Goal: Transaction & Acquisition: Purchase product/service

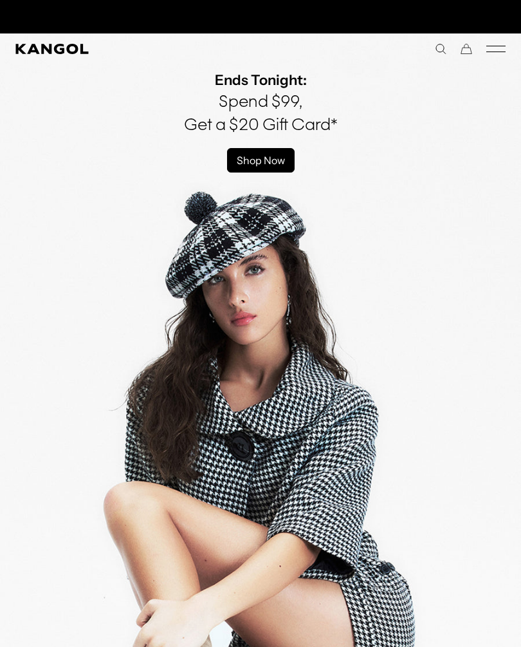
scroll to position [0, 265]
click at [448, 6] on div "Close dialog Enter your email to unlock 15% OFF your first order *Excludes sele…" at bounding box center [260, 323] width 521 height 647
click at [499, 54] on icon "Mobile Menu" at bounding box center [495, 49] width 19 height 12
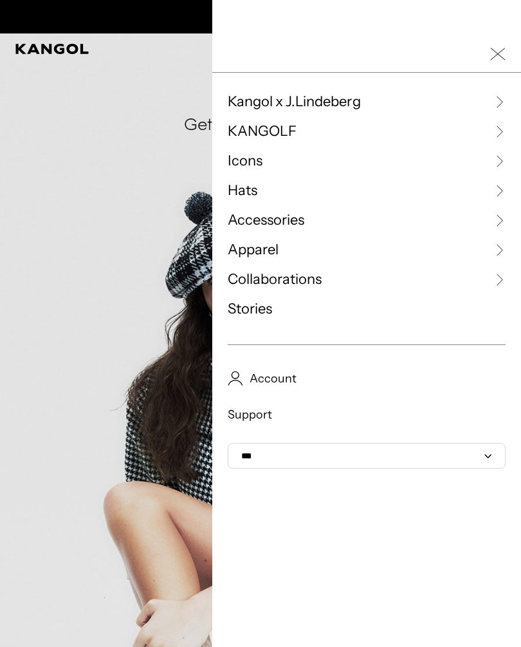
scroll to position [0, 0]
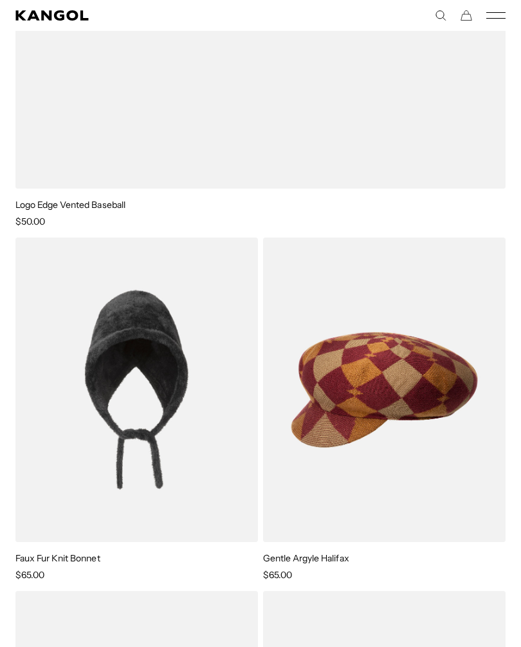
click at [0, 0] on img at bounding box center [0, 0] width 0 height 0
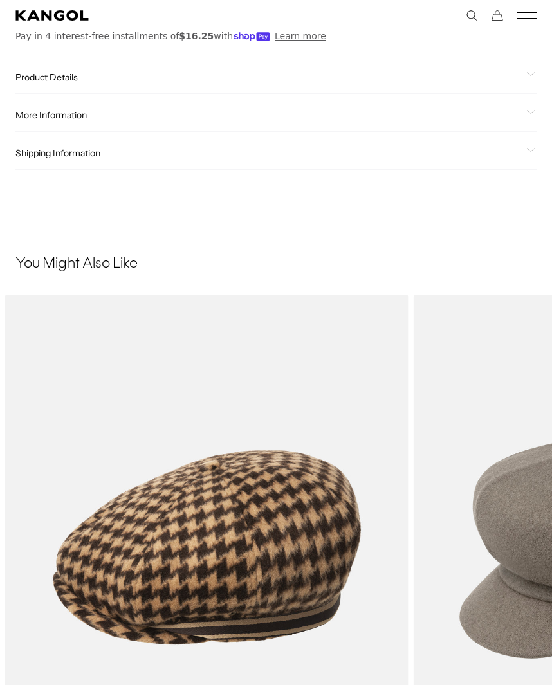
scroll to position [1144, 0]
click at [336, 255] on h3 "You Might Also Like" at bounding box center [275, 263] width 521 height 19
click at [524, 80] on div "Product Details" at bounding box center [275, 77] width 521 height 12
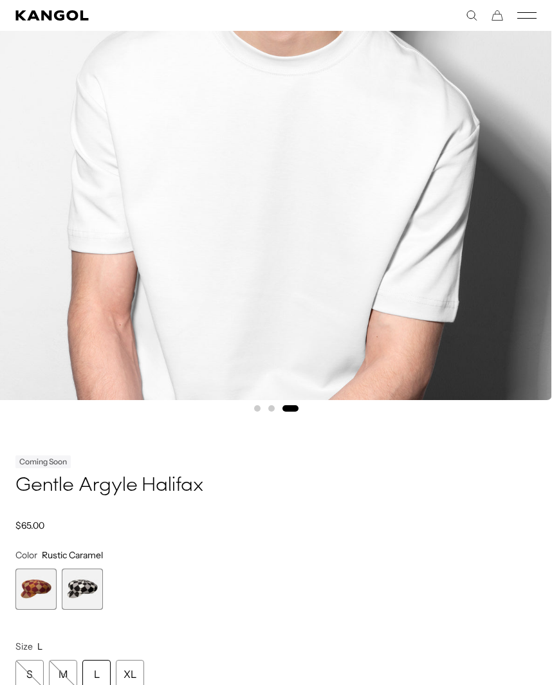
click at [82, 585] on span "2 of 2" at bounding box center [82, 589] width 41 height 41
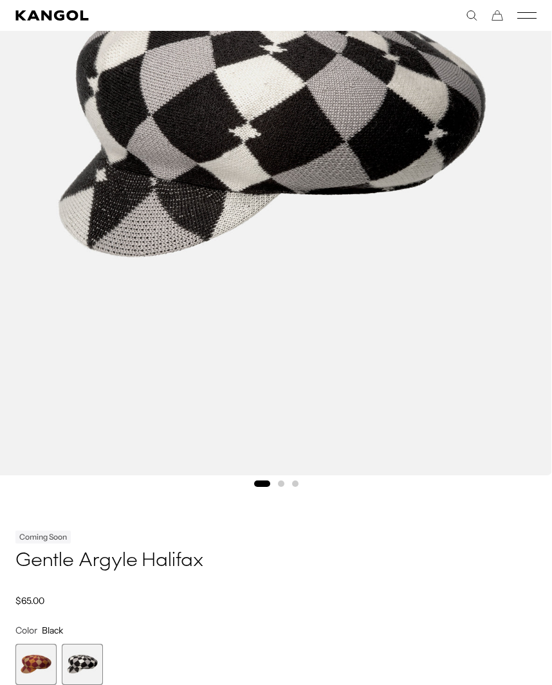
scroll to position [347, 1]
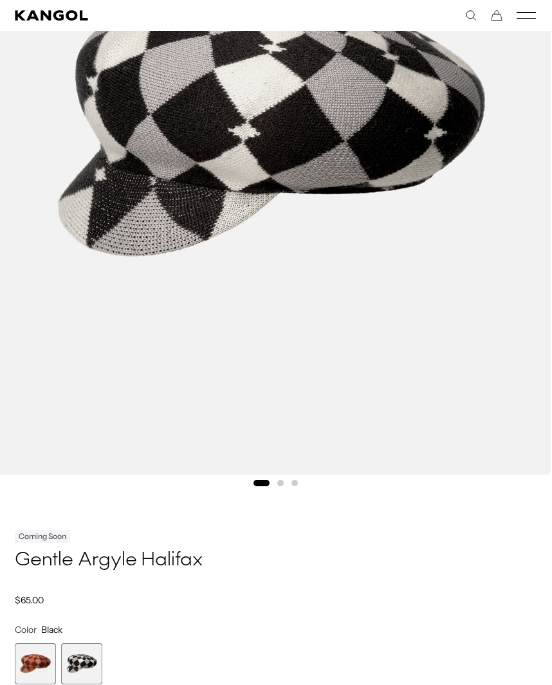
click at [26, 660] on span "1 of 2" at bounding box center [35, 664] width 41 height 41
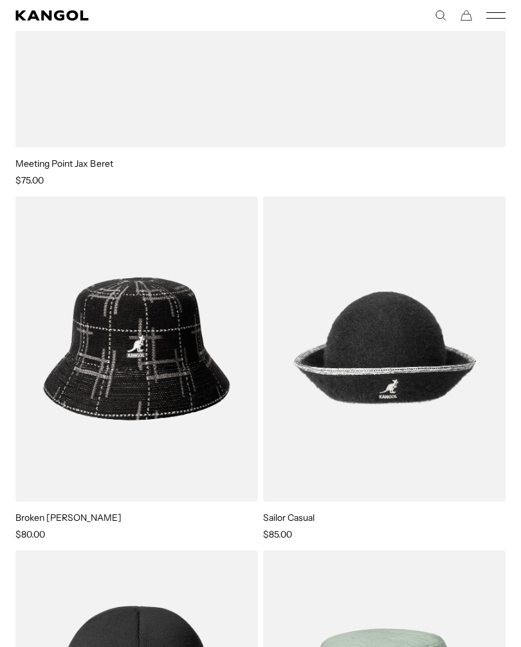
scroll to position [15941, 0]
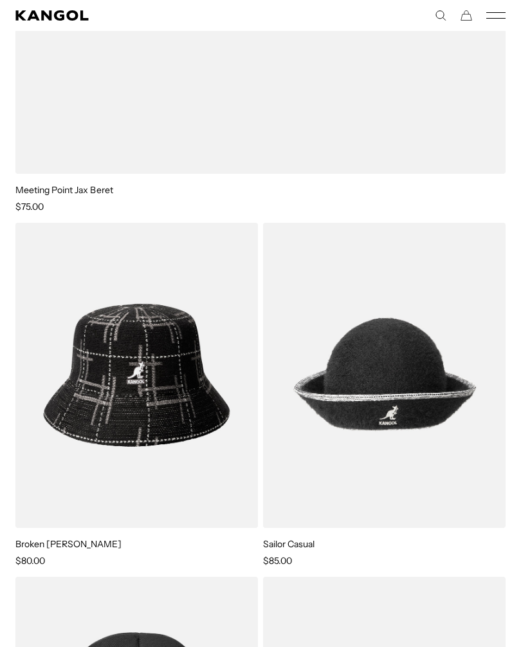
click at [0, 0] on img at bounding box center [0, 0] width 0 height 0
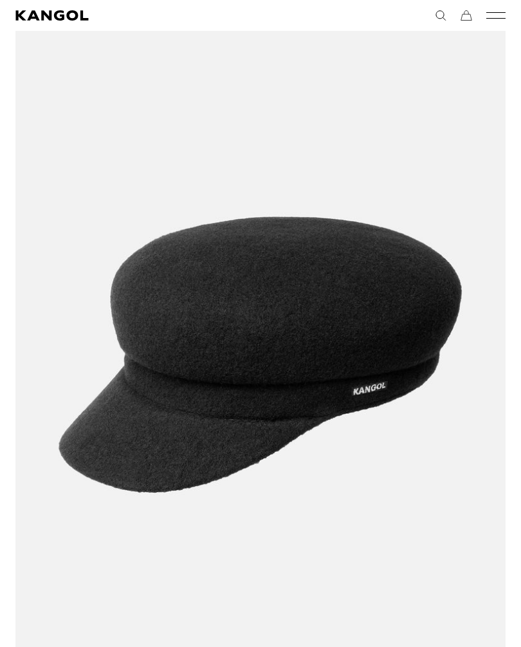
scroll to position [0, 0]
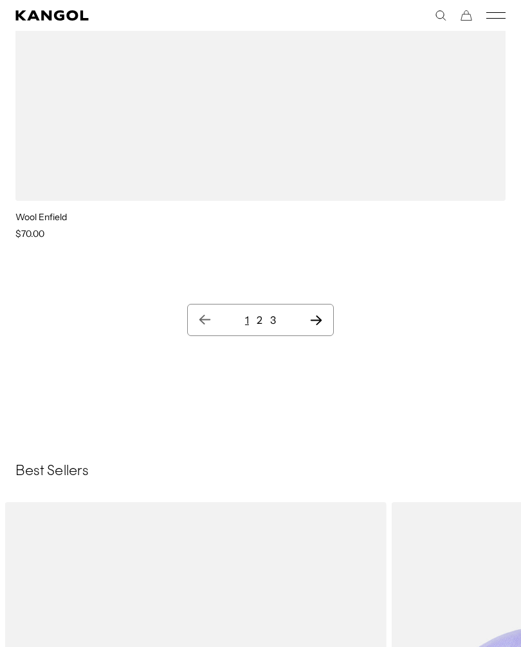
click at [319, 316] on icon "Next page" at bounding box center [317, 319] width 14 height 13
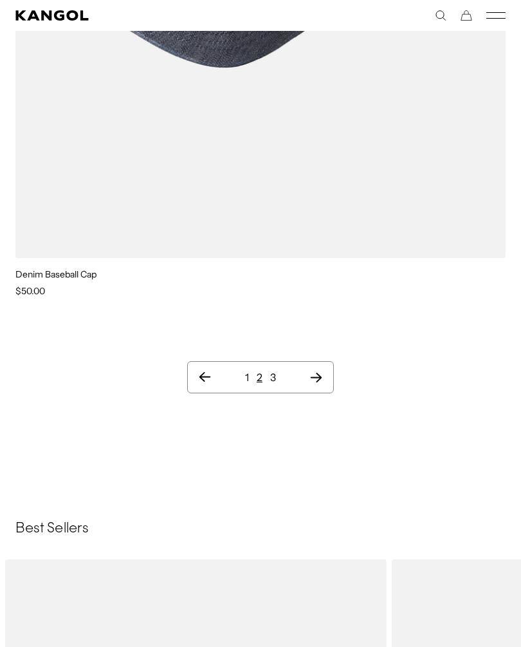
click at [313, 378] on icon "Next page" at bounding box center [317, 377] width 14 height 13
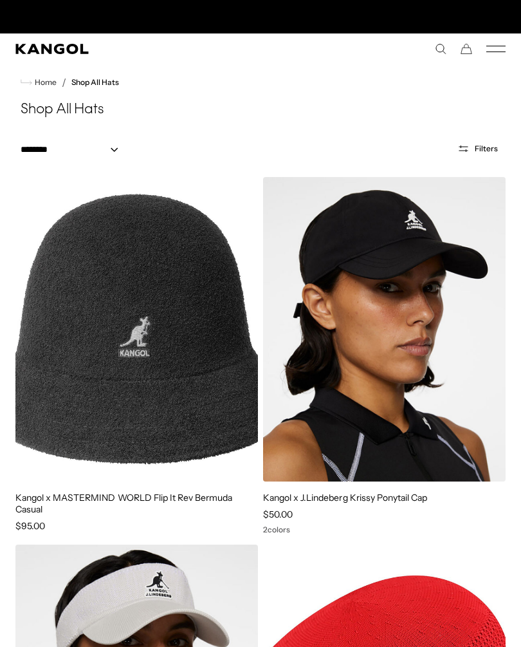
scroll to position [0, 265]
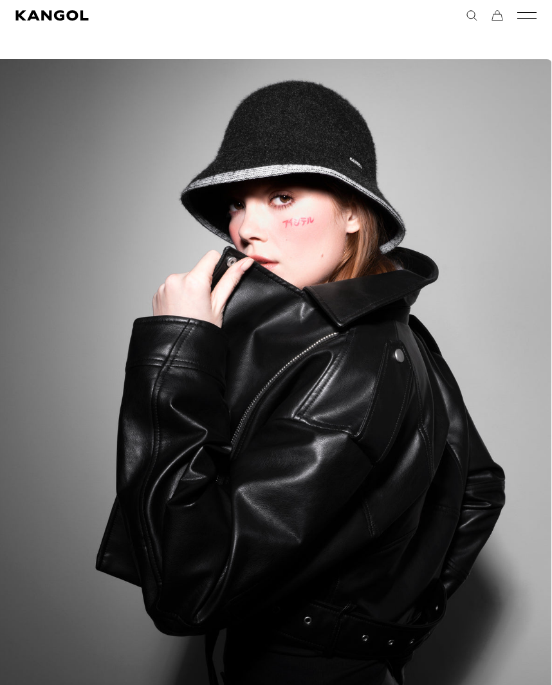
scroll to position [0, 265]
